Goal: Task Accomplishment & Management: Manage account settings

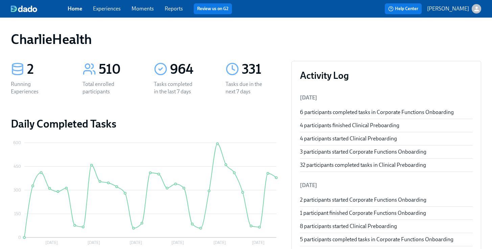
click at [104, 8] on link "Experiences" at bounding box center [107, 8] width 28 height 6
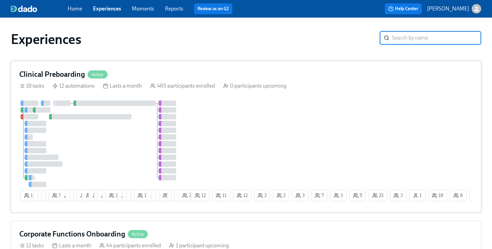
click at [49, 79] on div "Clinical Preboarding Active 18 tasks 12 automations Lasts a month 465 participa…" at bounding box center [246, 137] width 471 height 152
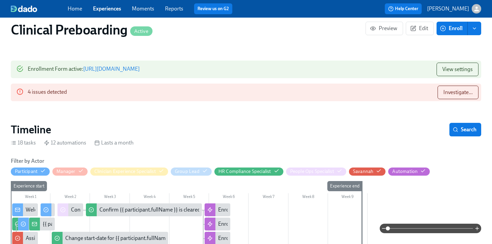
scroll to position [0, 8335]
click at [471, 130] on span "Search" at bounding box center [465, 129] width 22 height 7
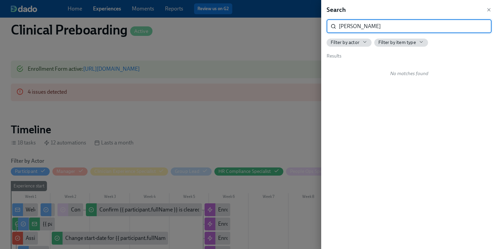
type input "[PERSON_NAME]"
click at [252, 131] on div at bounding box center [248, 124] width 497 height 249
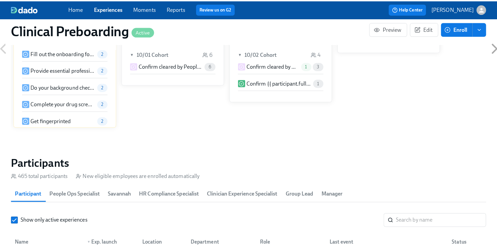
scroll to position [718, 0]
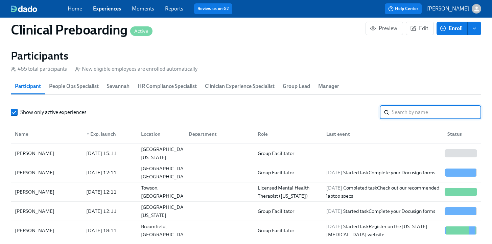
click at [412, 110] on input "search" at bounding box center [436, 113] width 89 height 14
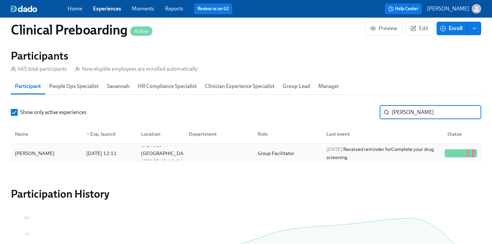
type input "[PERSON_NAME]"
click at [448, 157] on div at bounding box center [448, 153] width 1 height 8
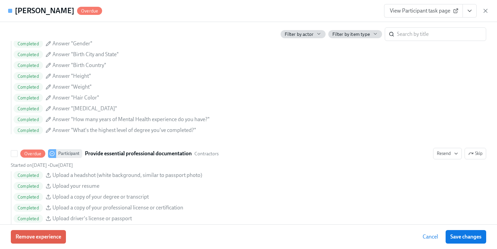
scroll to position [663, 0]
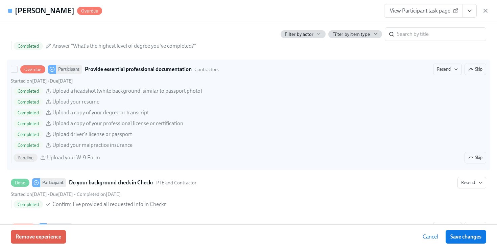
click at [30, 159] on span "Pending" at bounding box center [26, 157] width 24 height 5
click at [17, 72] on input "Overdue Participant Provide essential professional documentation Contractors Re…" at bounding box center [14, 69] width 6 height 6
checkbox input "true"
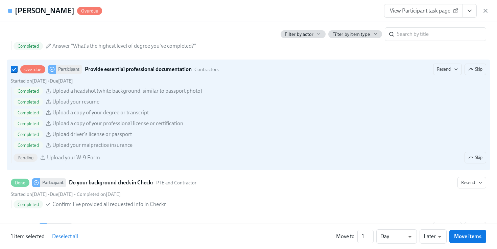
scroll to position [0, 8930]
